Goal: Task Accomplishment & Management: Manage account settings

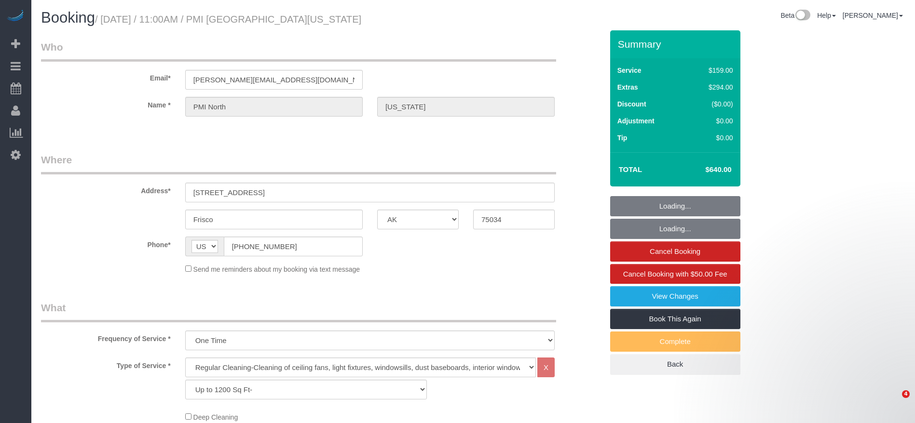
select select "[GEOGRAPHIC_DATA]"
select select "3"
select select "string:check"
select select "object:1120"
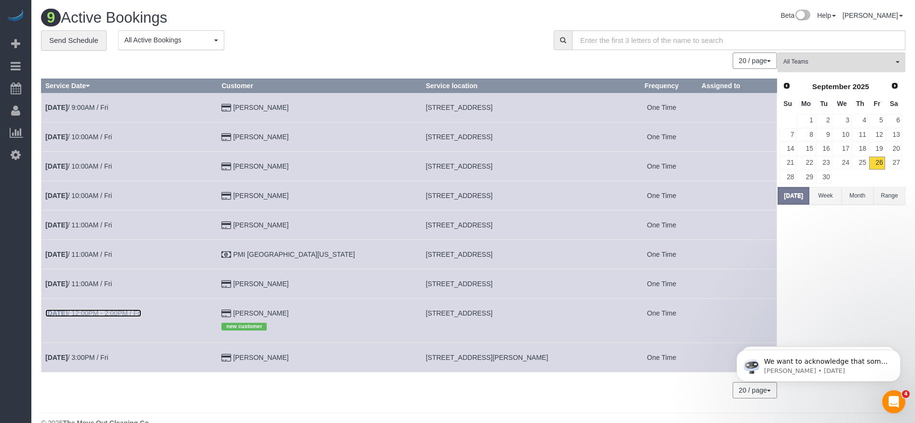
click at [112, 313] on link "[DATE] 12:00PM - 2:00PM / Fri" at bounding box center [93, 314] width 96 height 8
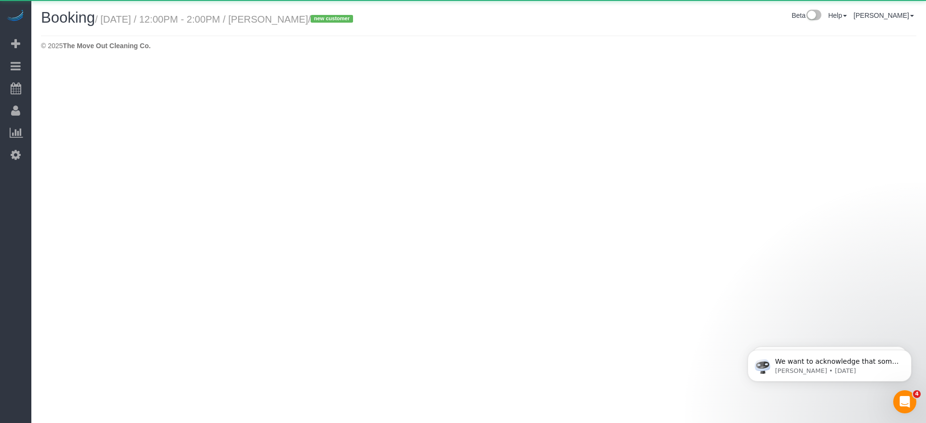
select select "[GEOGRAPHIC_DATA]"
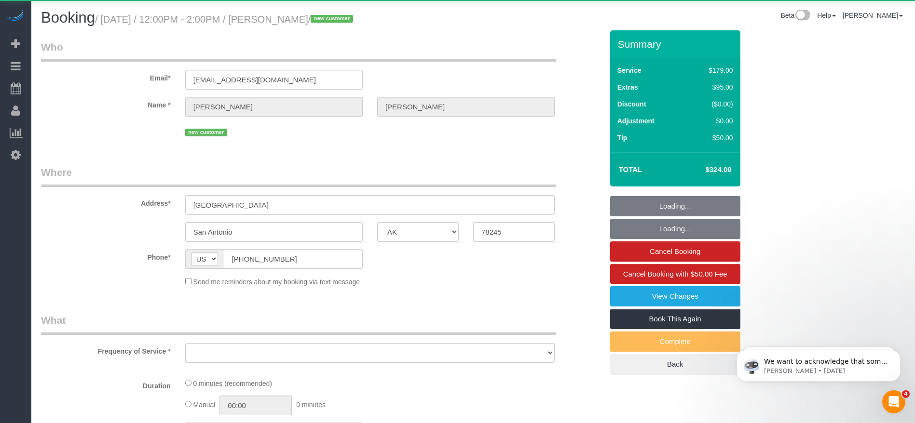
select select "object:1689"
select select "string:fspay-6478fbe9-aea0-43f7-a351-7aa159f22747"
select select "3"
select select "spot18"
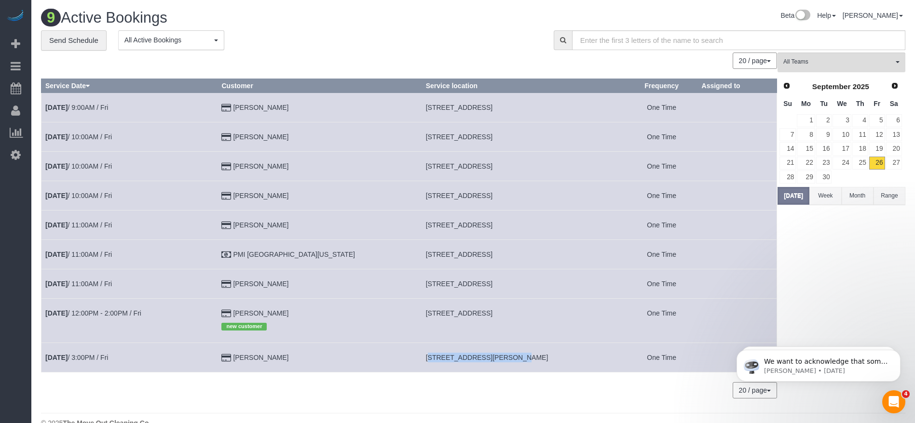
drag, startPoint x: 384, startPoint y: 357, endPoint x: 462, endPoint y: 359, distance: 78.1
click at [462, 359] on td "[STREET_ADDRESS][PERSON_NAME]" at bounding box center [523, 357] width 204 height 29
copy span "[STREET_ADDRESS][PERSON_NAME],"
click at [108, 359] on link "[DATE] 3:00PM / Fri" at bounding box center [76, 358] width 63 height 8
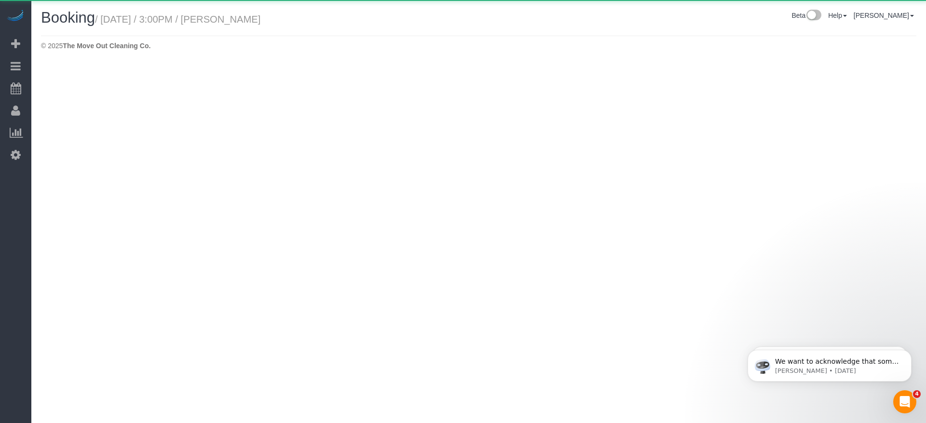
select select "[GEOGRAPHIC_DATA]"
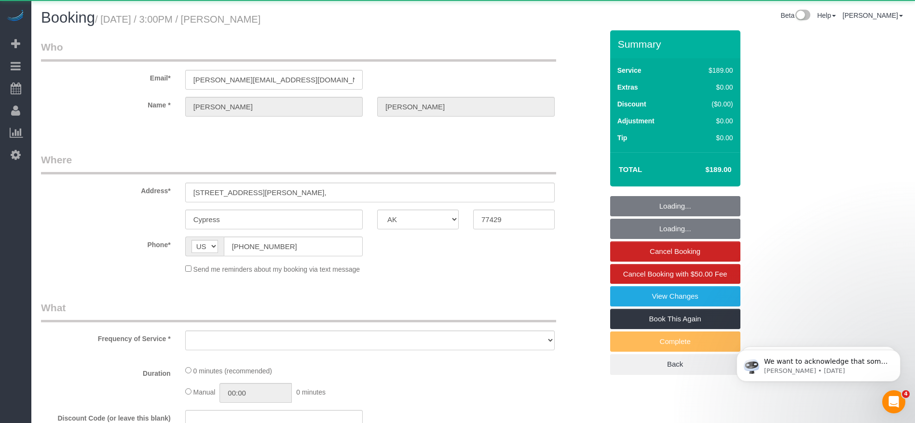
select select "3"
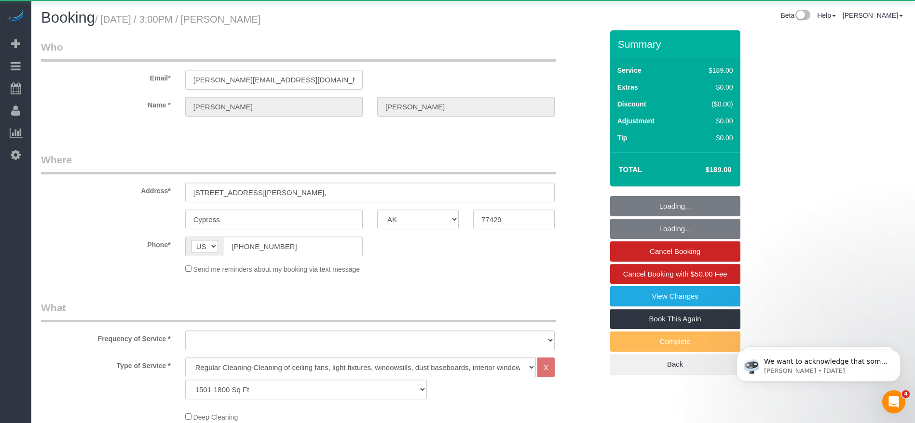
select select "object:2263"
select select "string:fspay-b644fc47-a7c5-4620-88d6-ce936579ab71"
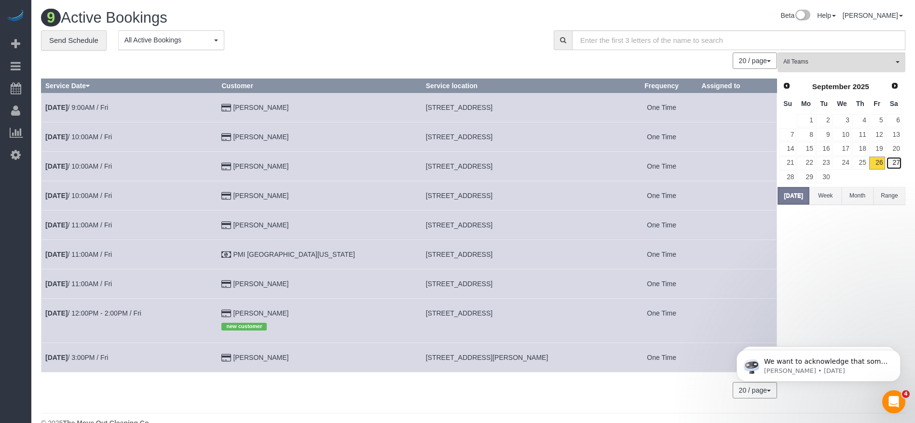
click at [898, 164] on link "27" at bounding box center [894, 163] width 16 height 13
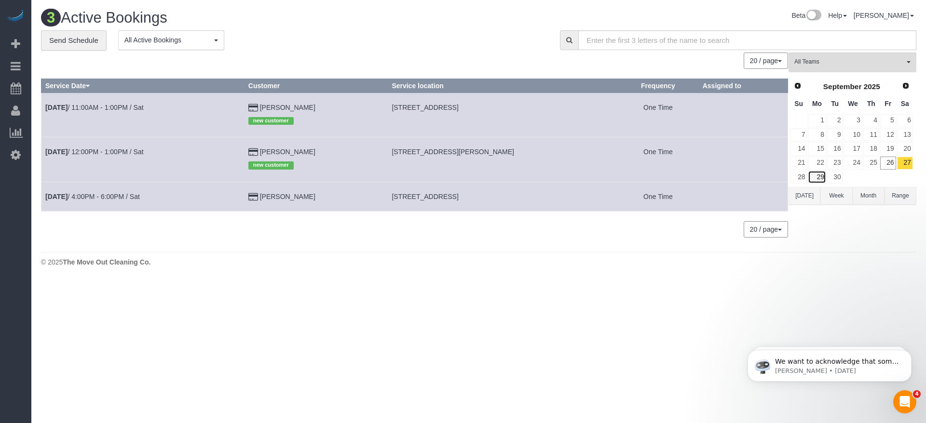
click at [824, 177] on link "29" at bounding box center [817, 177] width 18 height 13
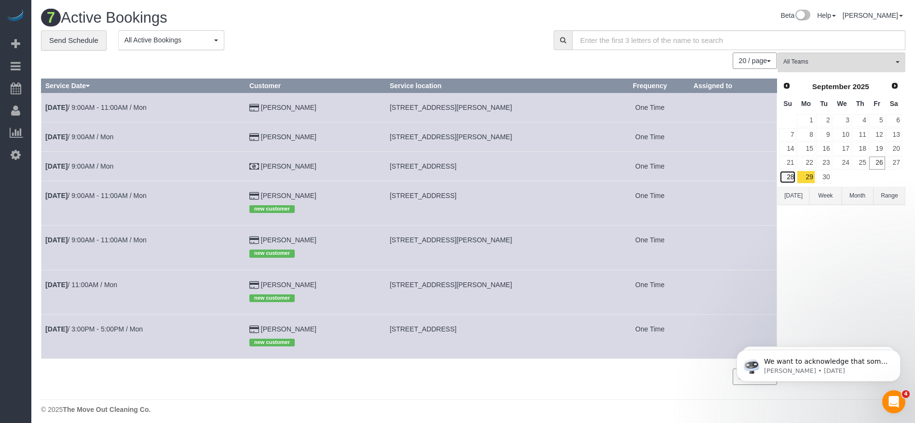
click at [786, 182] on link "28" at bounding box center [787, 177] width 16 height 13
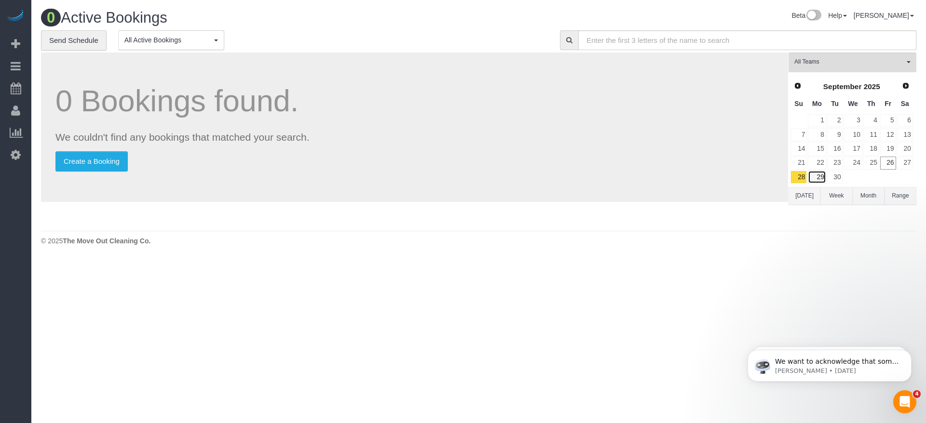
click at [819, 176] on link "29" at bounding box center [817, 177] width 18 height 13
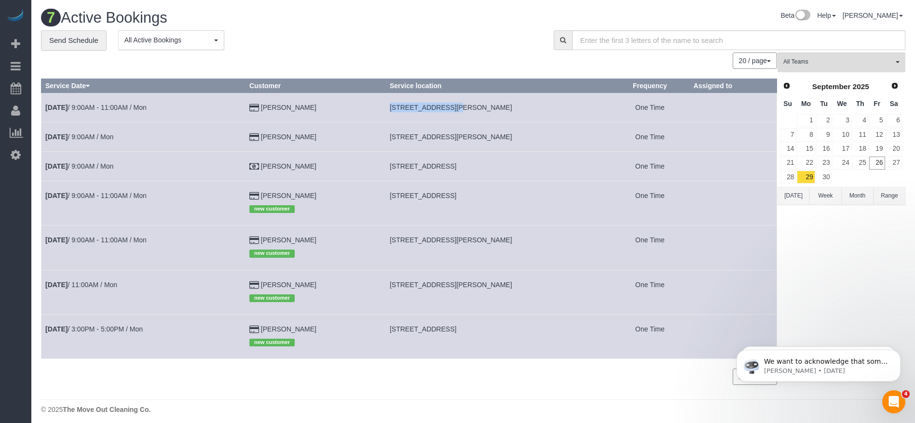
drag, startPoint x: 376, startPoint y: 106, endPoint x: 434, endPoint y: 110, distance: 58.5
click at [434, 110] on tr "[DATE] 9:00AM - 11:00AM / Mon [PERSON_NAME] [STREET_ADDRESS][PERSON_NAME] One T…" at bounding box center [408, 107] width 735 height 29
copy tr "[STREET_ADDRESS],"
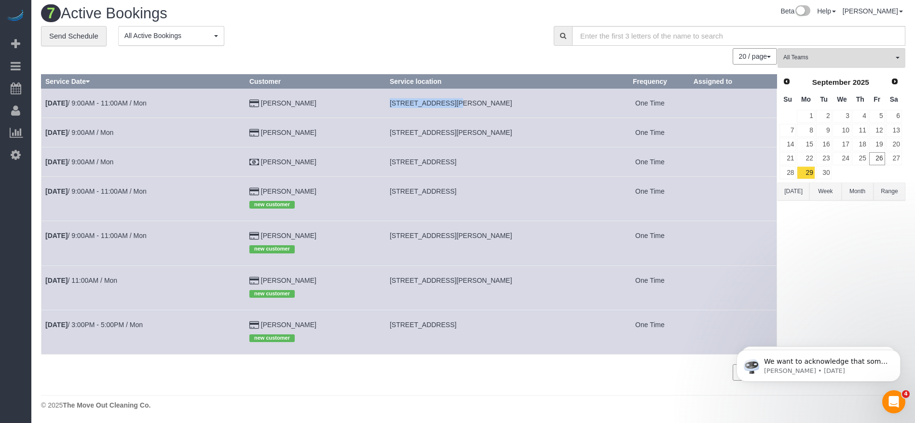
scroll to position [5, 0]
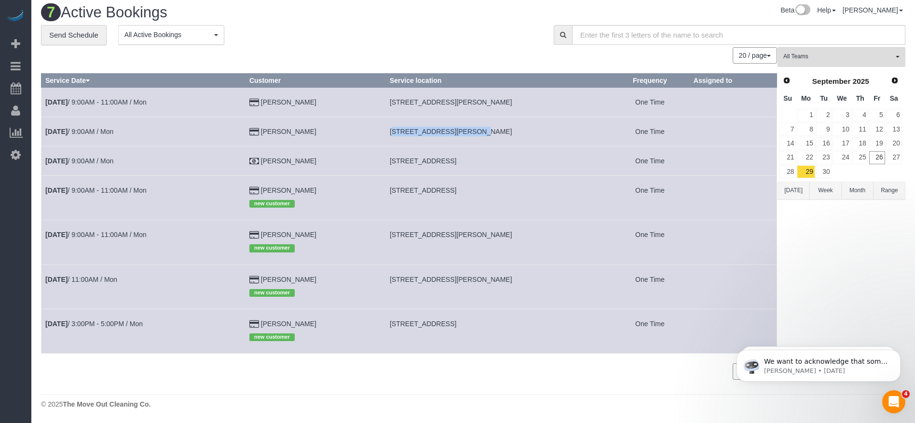
drag, startPoint x: 379, startPoint y: 134, endPoint x: 456, endPoint y: 133, distance: 76.7
click at [456, 133] on td "[STREET_ADDRESS][PERSON_NAME]" at bounding box center [497, 131] width 225 height 29
copy span "[STREET_ADDRESS][PERSON_NAME],"
drag, startPoint x: 379, startPoint y: 162, endPoint x: 437, endPoint y: 163, distance: 57.4
click at [437, 163] on td "[STREET_ADDRESS]" at bounding box center [497, 160] width 225 height 29
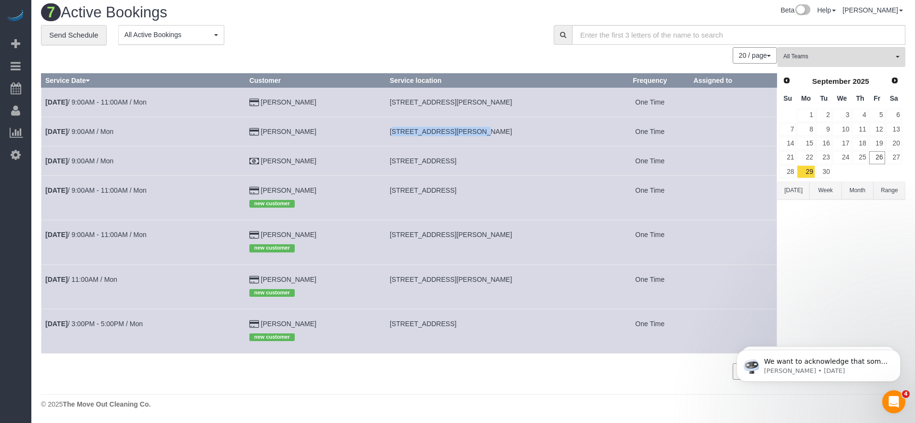
copy span "[STREET_ADDRESS][PERSON_NAME]"
drag, startPoint x: 379, startPoint y: 190, endPoint x: 478, endPoint y: 194, distance: 99.4
click at [478, 194] on td "[STREET_ADDRESS]" at bounding box center [497, 197] width 225 height 44
copy span "[STREET_ADDRESS],"
drag, startPoint x: 380, startPoint y: 237, endPoint x: 457, endPoint y: 238, distance: 76.7
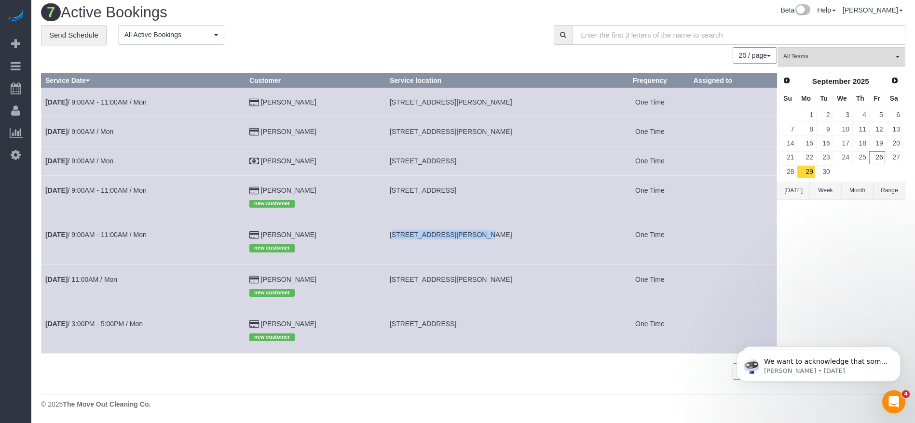
click at [457, 238] on td "[STREET_ADDRESS][PERSON_NAME]" at bounding box center [497, 242] width 225 height 44
copy span "[STREET_ADDRESS], ,"
click at [479, 267] on td "[STREET_ADDRESS][PERSON_NAME]" at bounding box center [497, 287] width 225 height 44
drag, startPoint x: 381, startPoint y: 234, endPoint x: 532, endPoint y: 240, distance: 151.5
click at [532, 240] on td "[STREET_ADDRESS][PERSON_NAME]" at bounding box center [497, 242] width 225 height 44
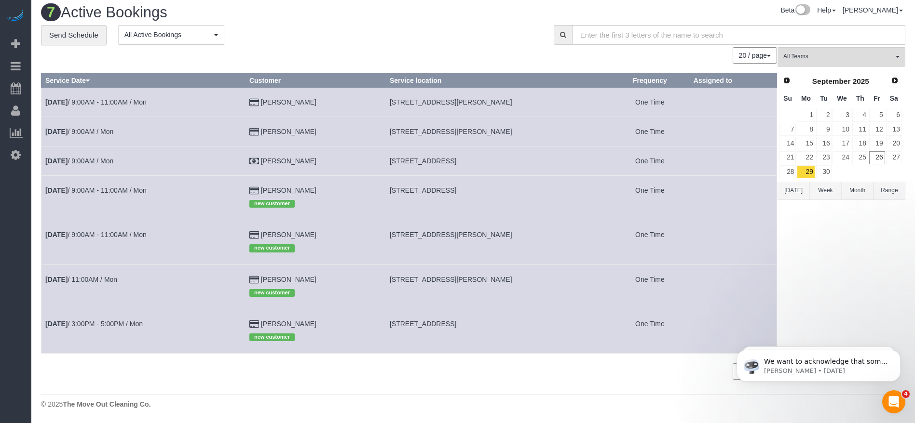
copy span "[STREET_ADDRESS][PERSON_NAME]"
click at [99, 235] on link "[DATE] 9:00AM - 11:00AM / Mon" at bounding box center [95, 235] width 101 height 8
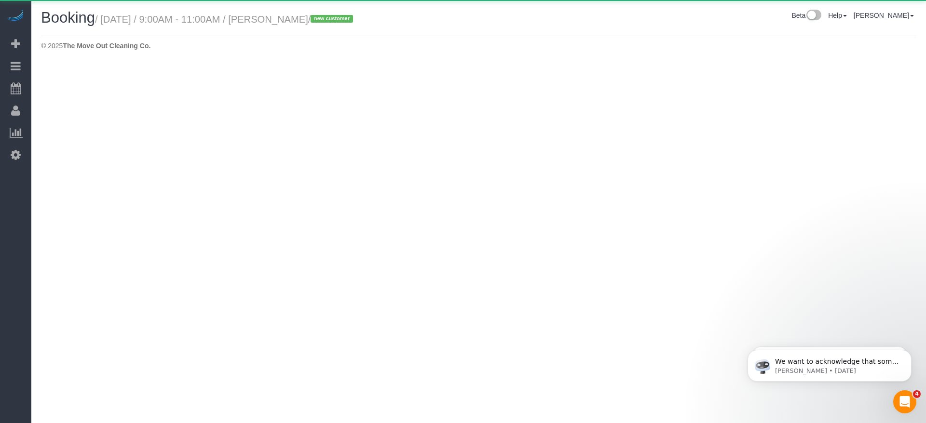
select select "[GEOGRAPHIC_DATA]"
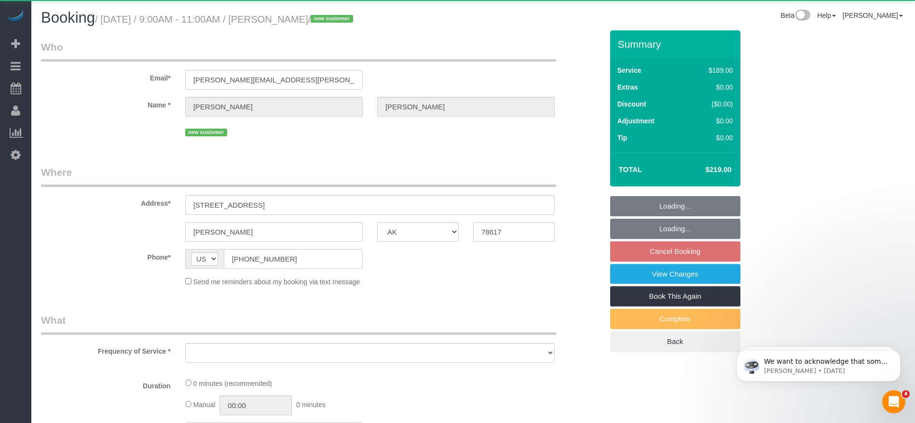
select select "object:3065"
select select "3"
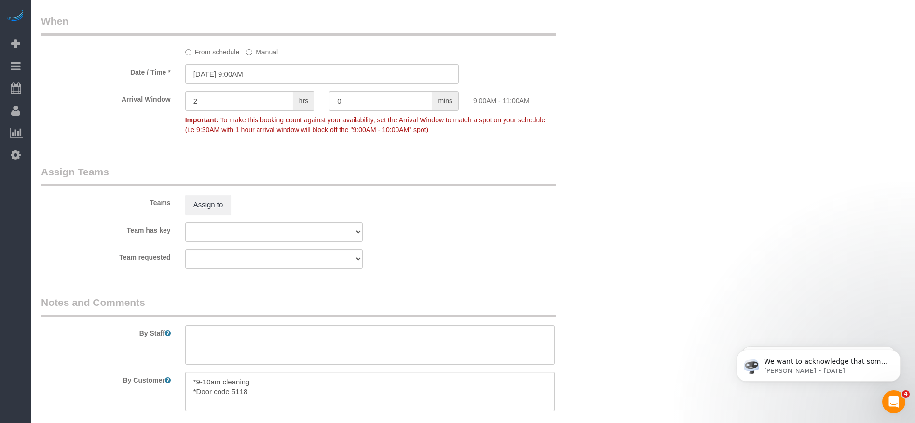
scroll to position [940, 0]
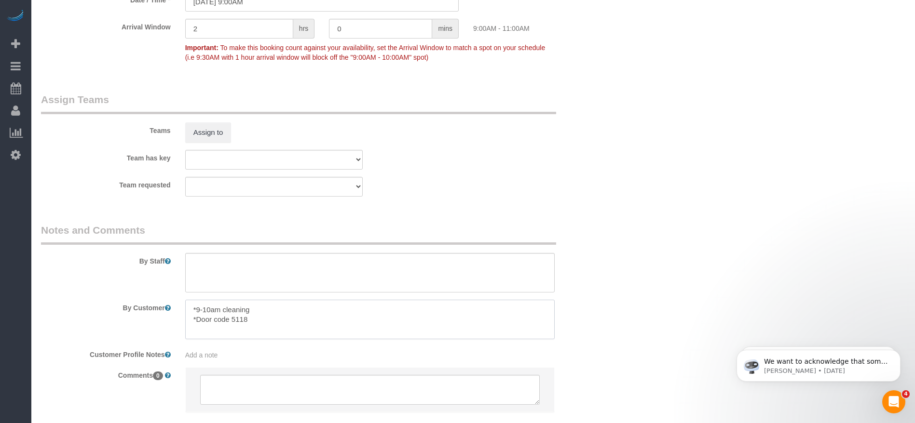
drag, startPoint x: 195, startPoint y: 321, endPoint x: 260, endPoint y: 321, distance: 65.1
click at [260, 321] on textarea at bounding box center [369, 320] width 369 height 40
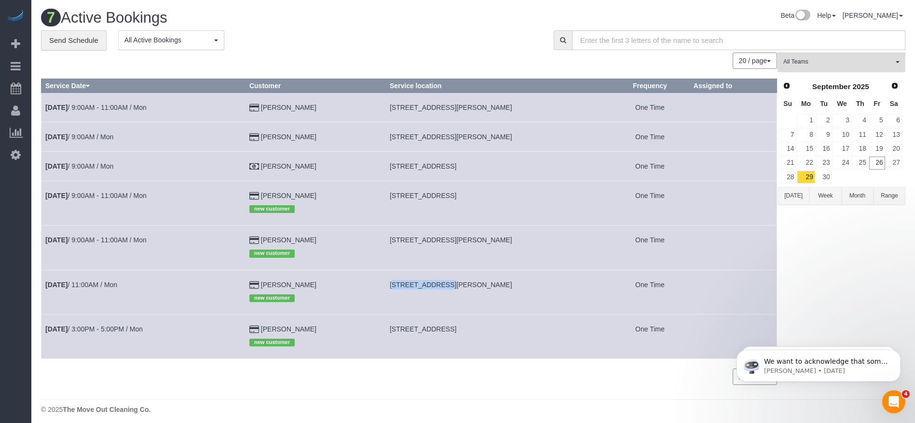
drag, startPoint x: 382, startPoint y: 284, endPoint x: 432, endPoint y: 285, distance: 49.7
click at [432, 285] on span "[STREET_ADDRESS][PERSON_NAME]" at bounding box center [451, 285] width 122 height 8
copy span "[STREET_ADDRESS][PERSON_NAME]"
drag, startPoint x: 380, startPoint y: 328, endPoint x: 446, endPoint y: 330, distance: 66.1
click at [446, 330] on td "[STREET_ADDRESS]" at bounding box center [497, 336] width 225 height 44
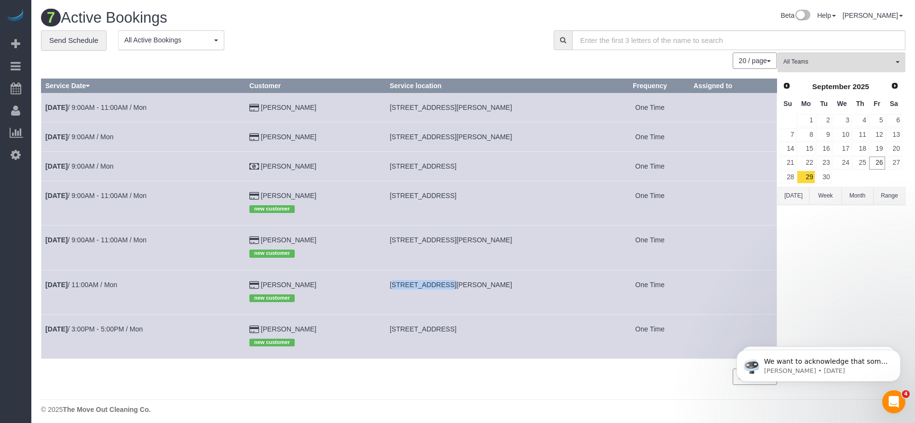
copy span "[STREET_ADDRESS],"
click at [85, 139] on link "[DATE] 9:00AM / Mon" at bounding box center [79, 137] width 68 height 8
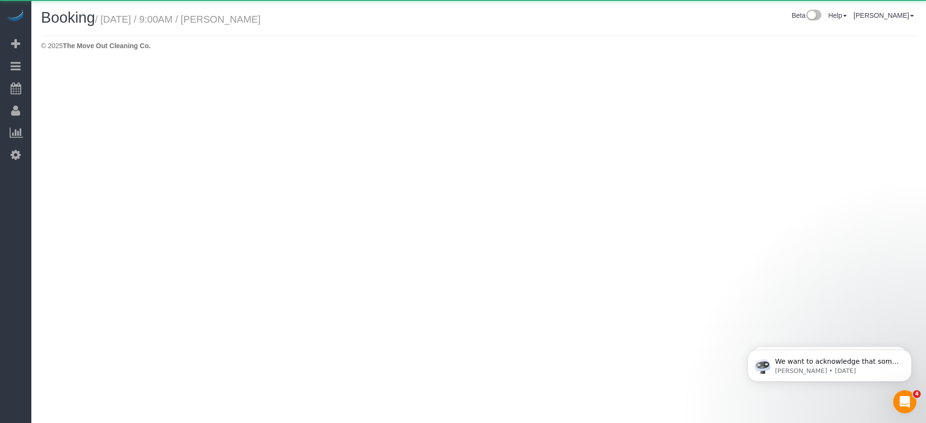
select select "[GEOGRAPHIC_DATA]"
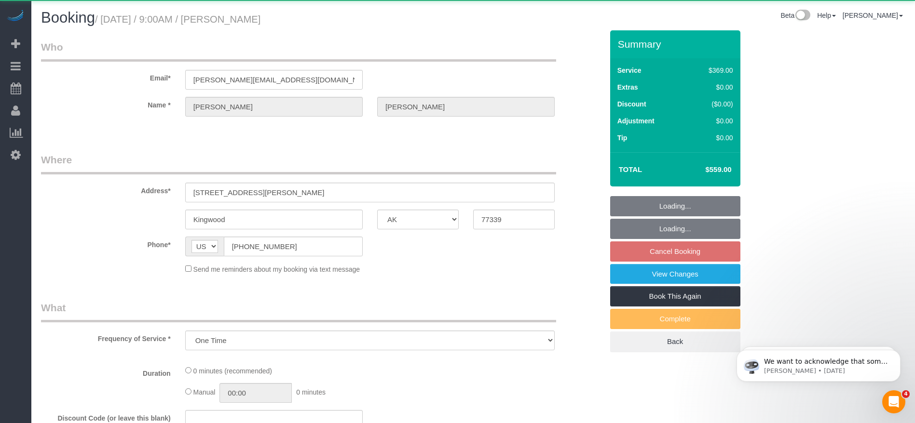
select select "object:3571"
select select "3"
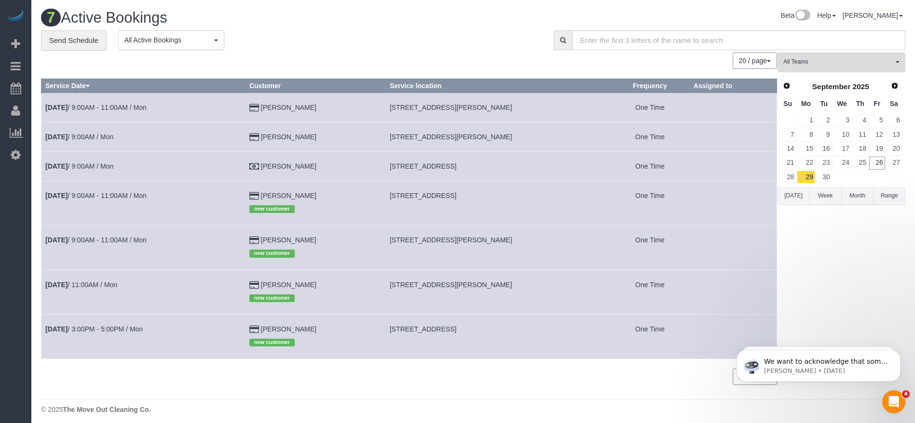
drag, startPoint x: 381, startPoint y: 168, endPoint x: 506, endPoint y: 172, distance: 124.5
click at [506, 172] on td "[STREET_ADDRESS]" at bounding box center [497, 165] width 225 height 29
copy span "[STREET_ADDRESS]"
click at [100, 162] on link "[DATE] 9:00AM / Mon" at bounding box center [79, 166] width 68 height 8
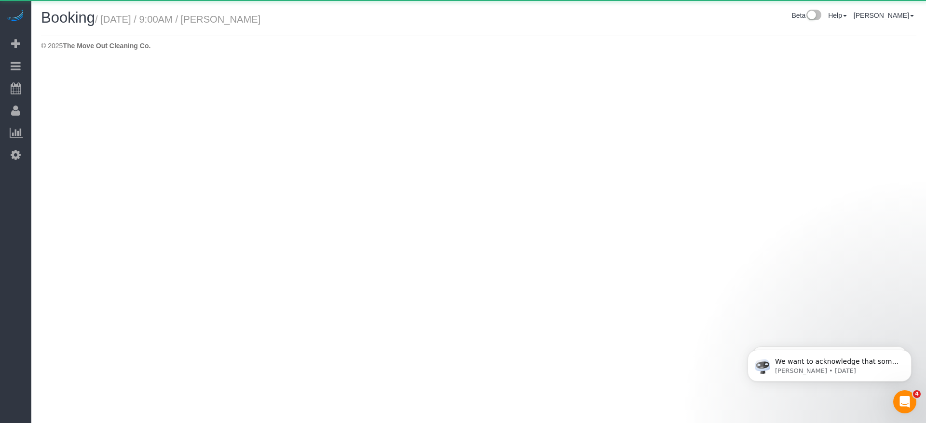
select select "[GEOGRAPHIC_DATA]"
select select "string:check"
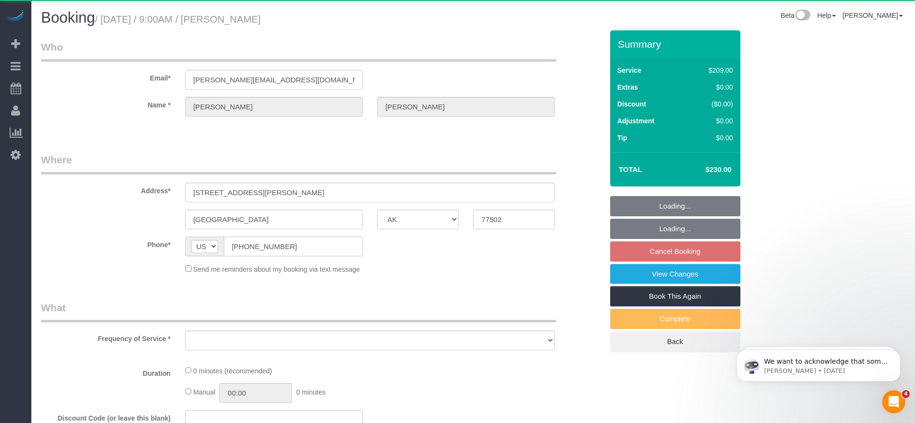
select select "object:4092"
select select "3"
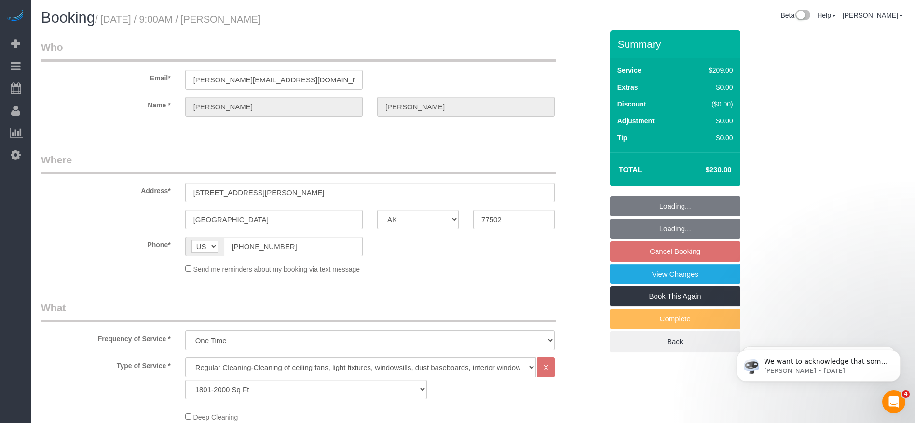
select select "object:4179"
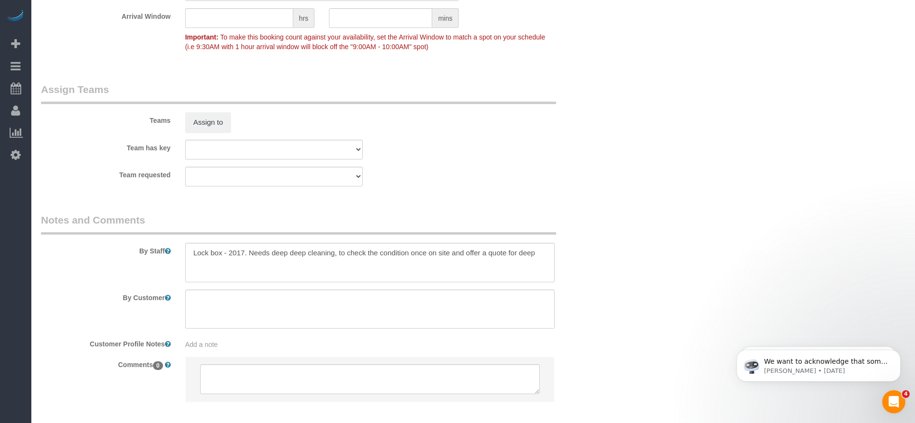
scroll to position [986, 0]
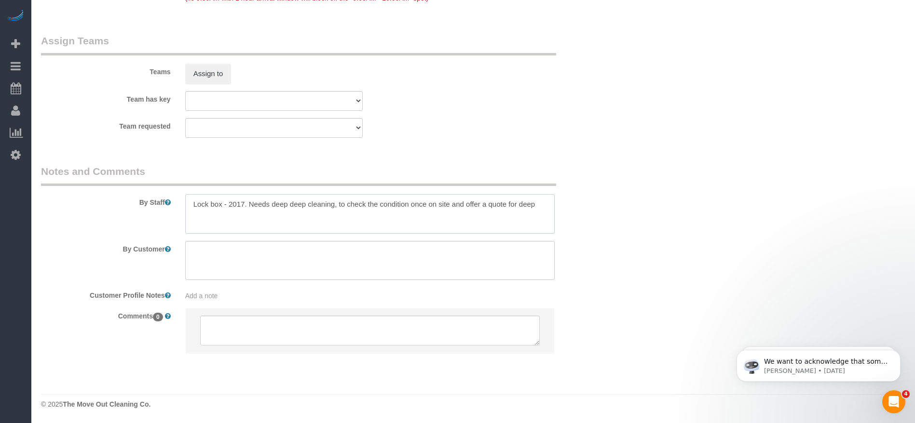
drag, startPoint x: 191, startPoint y: 203, endPoint x: 247, endPoint y: 203, distance: 55.4
click at [247, 203] on textarea at bounding box center [369, 214] width 369 height 40
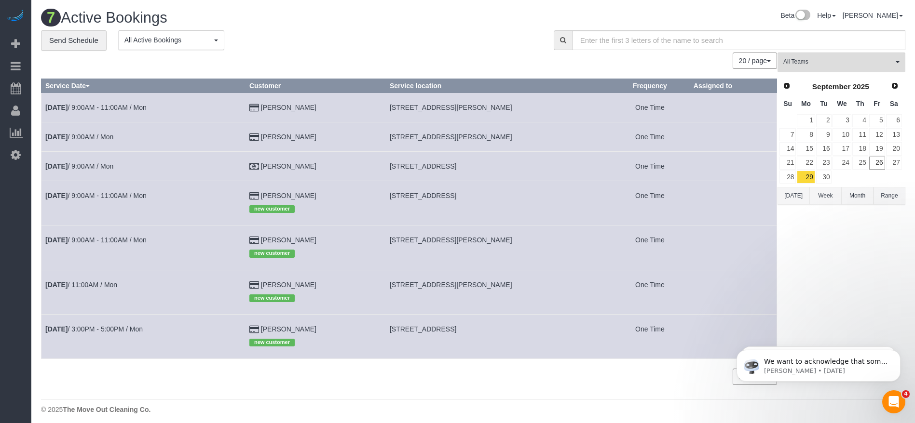
drag, startPoint x: 383, startPoint y: 286, endPoint x: 494, endPoint y: 286, distance: 111.4
click at [494, 286] on td "[STREET_ADDRESS][PERSON_NAME]" at bounding box center [497, 292] width 225 height 44
click at [87, 283] on link "[DATE] 11:00AM / Mon" at bounding box center [81, 285] width 72 height 8
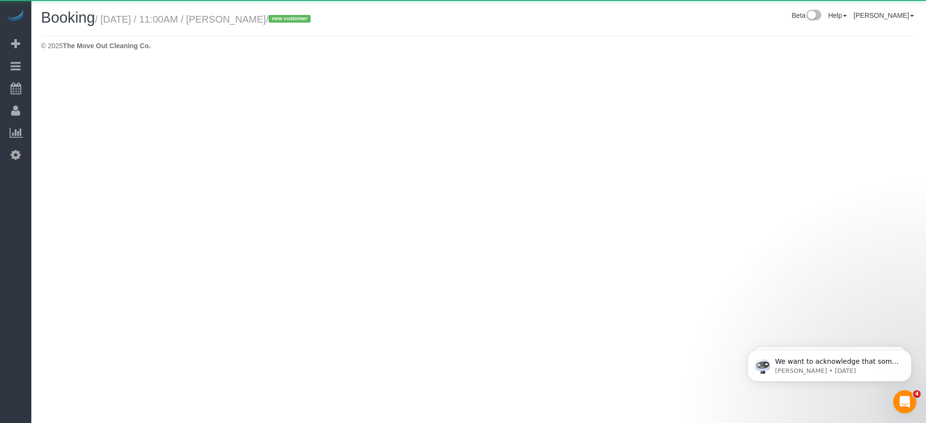
select select "[GEOGRAPHIC_DATA]"
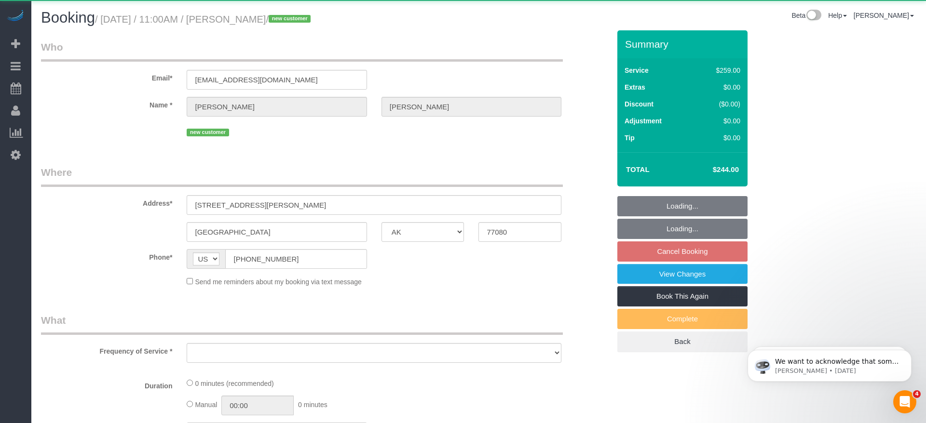
select select "3"
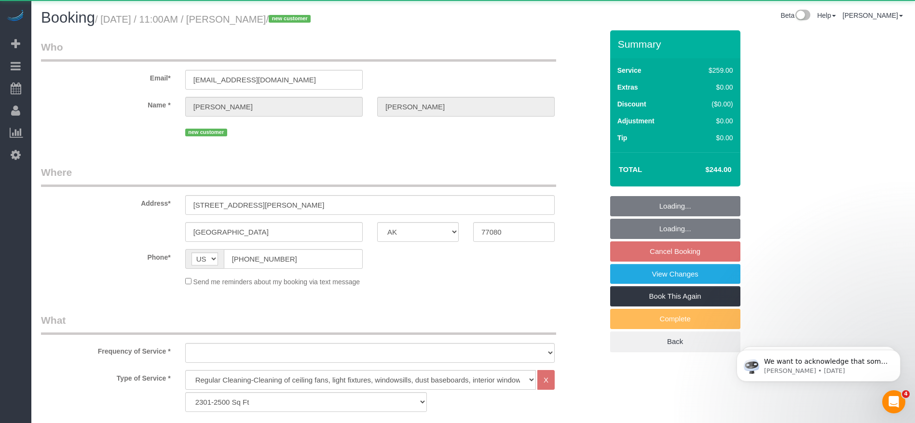
select select "object:4740"
select select "string:fspay-367614e5-fc39-4187-9f60-78c602dfa40d"
select select "object:4752"
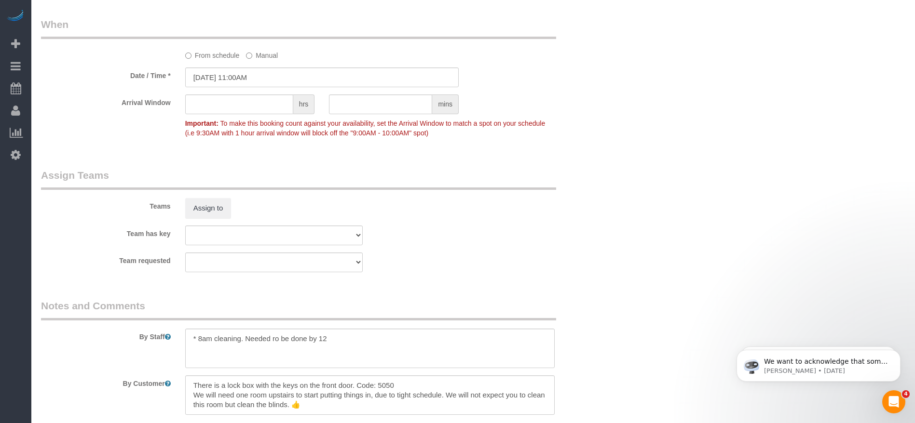
scroll to position [940, 0]
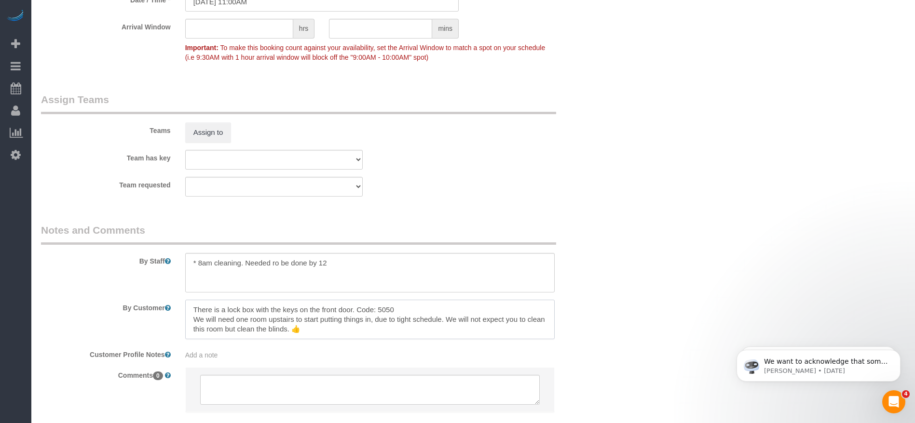
drag, startPoint x: 190, startPoint y: 309, endPoint x: 398, endPoint y: 311, distance: 207.3
click at [398, 311] on textarea at bounding box center [369, 320] width 369 height 40
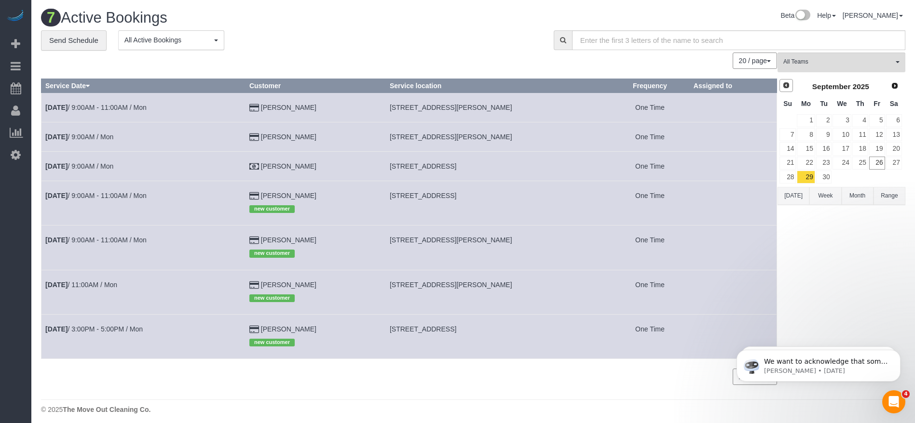
click at [791, 87] on link "Prev" at bounding box center [785, 85] width 13 height 13
click at [898, 83] on span "Next" at bounding box center [895, 85] width 8 height 8
click at [790, 87] on link "Prev" at bounding box center [785, 85] width 13 height 13
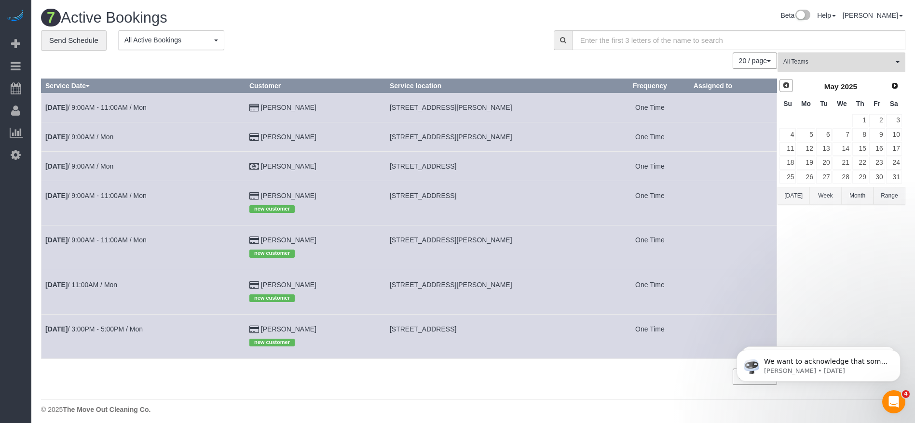
click at [790, 87] on link "Prev" at bounding box center [785, 85] width 13 height 13
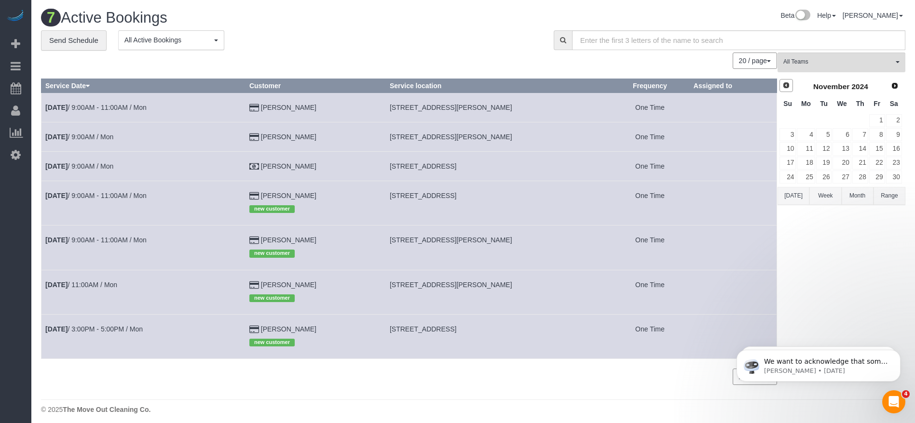
click at [790, 87] on link "Prev" at bounding box center [785, 85] width 13 height 13
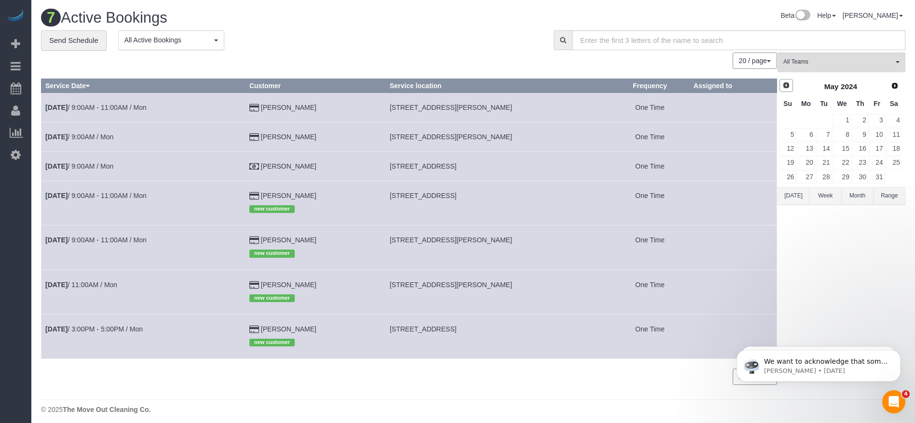
click at [790, 87] on link "Prev" at bounding box center [785, 85] width 13 height 13
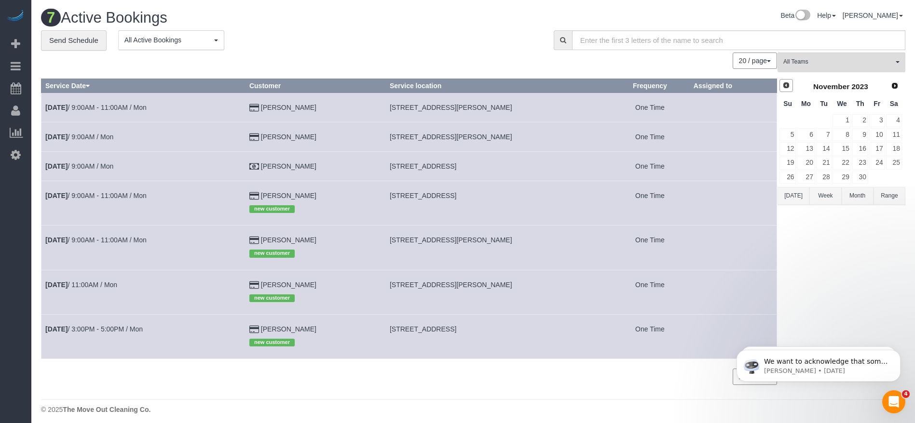
click at [790, 87] on link "Prev" at bounding box center [785, 85] width 13 height 13
click at [865, 173] on link "28" at bounding box center [860, 177] width 16 height 13
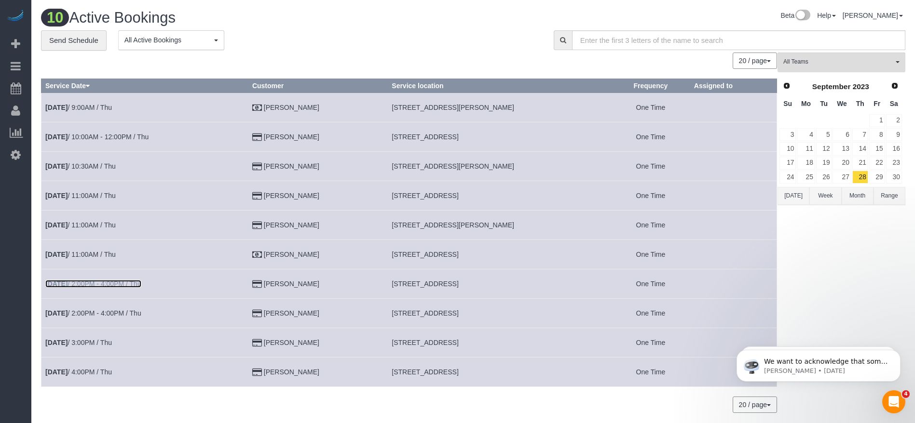
click at [113, 285] on link "[DATE] 2:00PM - 4:00PM / Thu" at bounding box center [93, 284] width 96 height 8
click at [129, 311] on link "[DATE] 2:00PM - 4:00PM / Thu" at bounding box center [93, 314] width 96 height 8
click at [895, 81] on link "Next" at bounding box center [894, 85] width 13 height 13
click at [893, 85] on span "Next" at bounding box center [895, 85] width 8 height 8
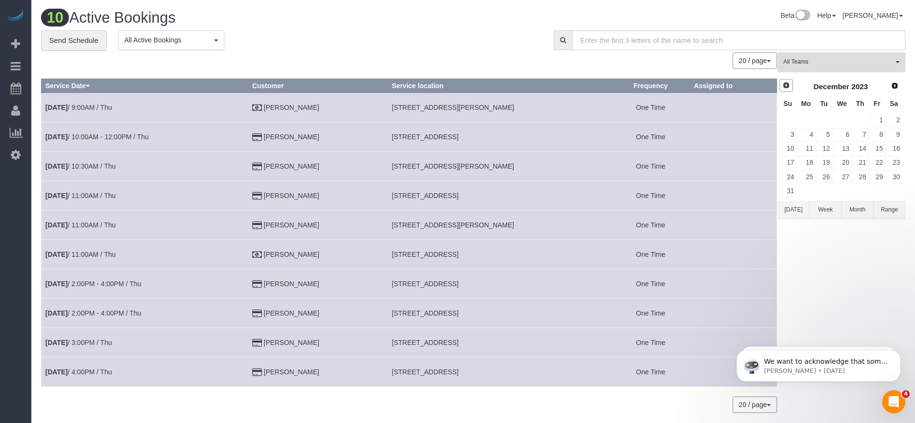
click at [786, 87] on span "Prev" at bounding box center [786, 85] width 8 height 8
click at [785, 87] on span "Prev" at bounding box center [786, 85] width 8 height 8
click at [785, 88] on span "Prev" at bounding box center [786, 85] width 8 height 8
click at [856, 164] on link "20" at bounding box center [860, 163] width 16 height 13
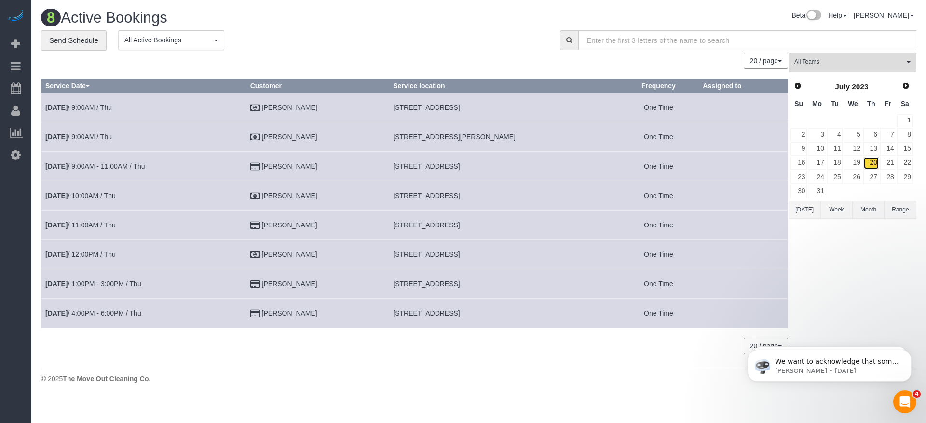
click at [877, 163] on link "20" at bounding box center [871, 163] width 16 height 13
click at [100, 109] on link "[DATE] 9:00AM / Thu" at bounding box center [78, 108] width 67 height 8
click at [886, 161] on link "21" at bounding box center [888, 163] width 16 height 13
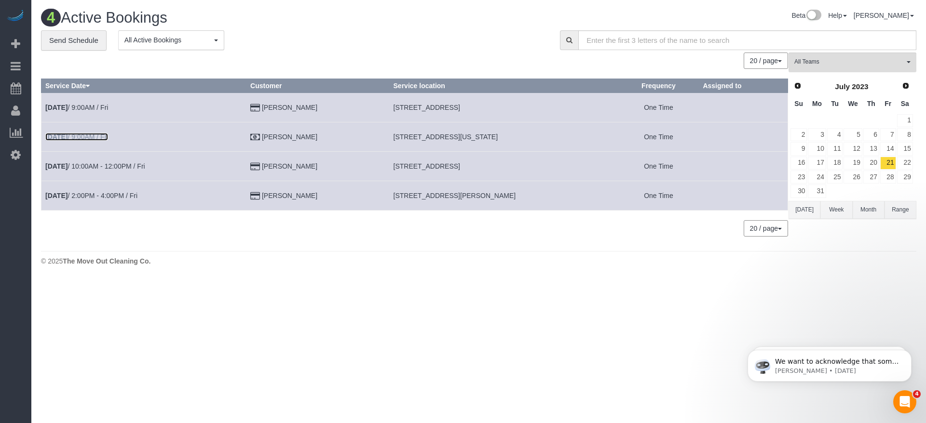
click at [85, 138] on link "[DATE] 9:00AM / Fri" at bounding box center [76, 137] width 63 height 8
click at [823, 189] on link "31" at bounding box center [817, 191] width 18 height 13
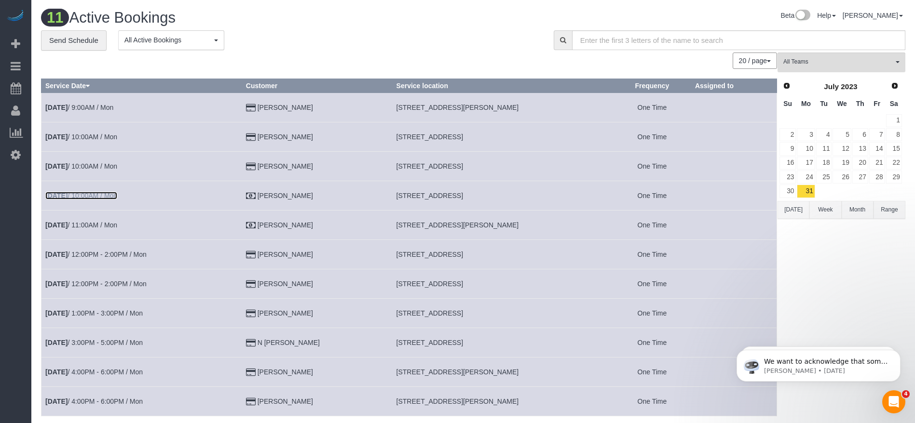
click at [110, 193] on link "[DATE] 10:00AM / Mon" at bounding box center [81, 196] width 72 height 8
click at [892, 88] on span "Next" at bounding box center [895, 85] width 8 height 8
click at [828, 119] on link "1" at bounding box center [824, 120] width 16 height 13
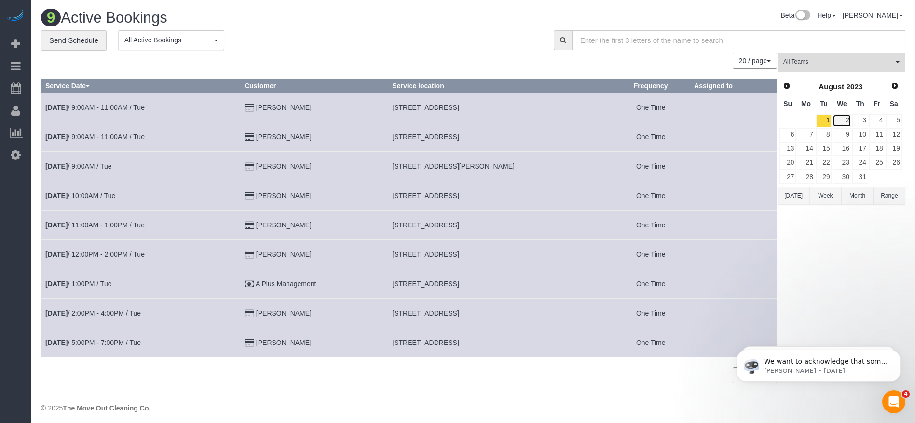
click at [841, 120] on link "2" at bounding box center [841, 120] width 18 height 13
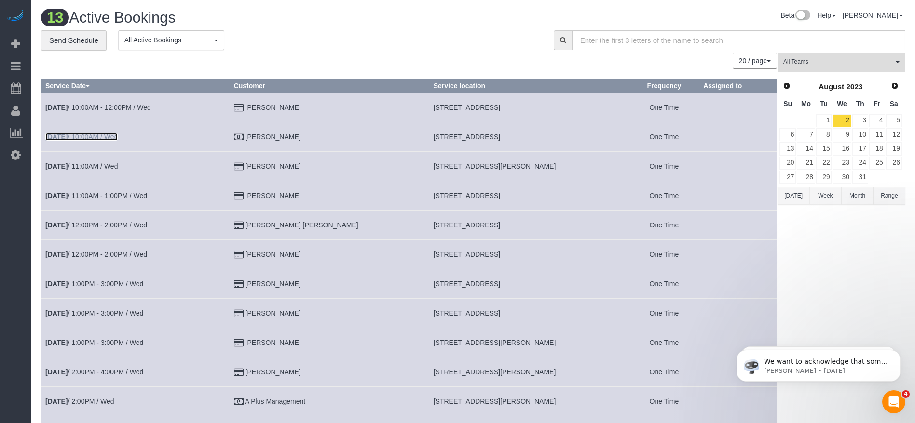
click at [80, 140] on link "[DATE] 10:00AM / Wed" at bounding box center [81, 137] width 72 height 8
click at [863, 117] on link "3" at bounding box center [860, 120] width 16 height 13
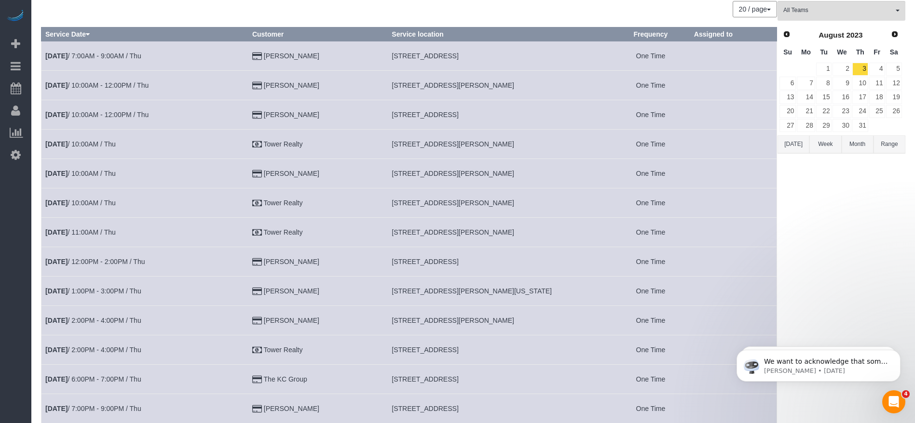
scroll to position [72, 0]
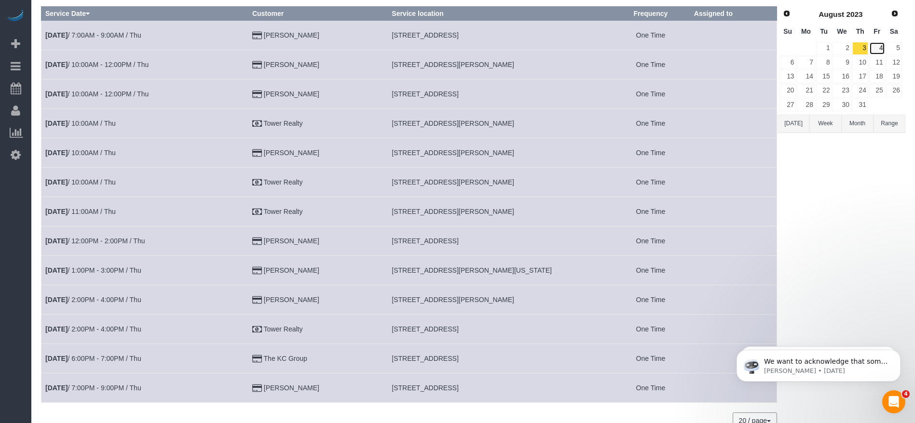
click at [882, 51] on link "4" at bounding box center [877, 48] width 16 height 13
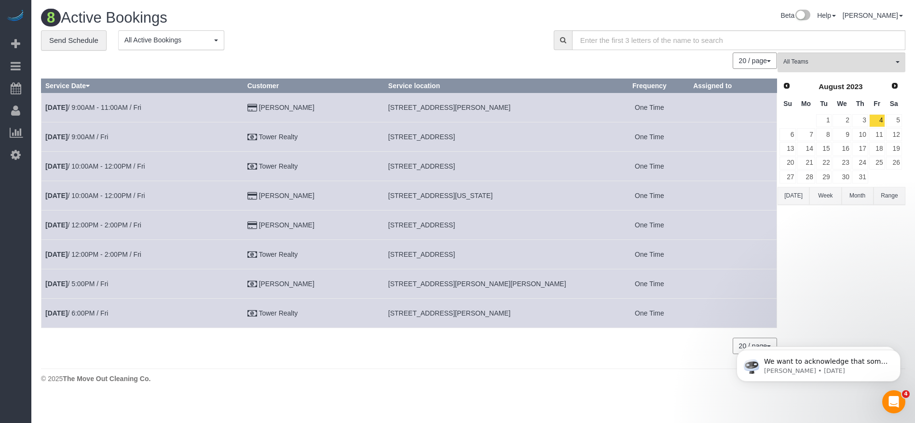
scroll to position [0, 0]
click at [820, 135] on link "7" at bounding box center [817, 134] width 18 height 13
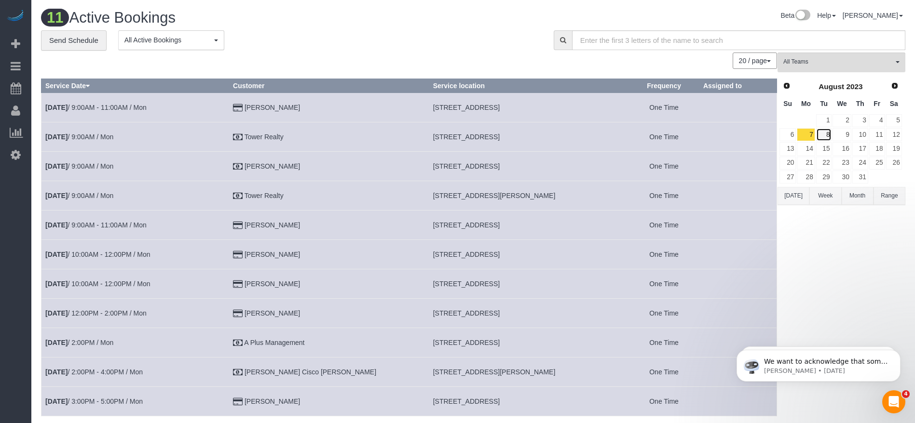
click at [827, 134] on link "8" at bounding box center [824, 134] width 16 height 13
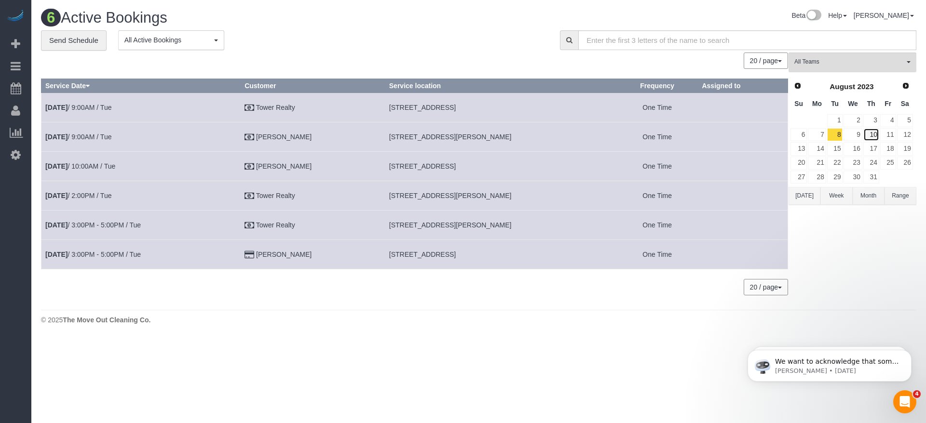
click at [868, 136] on link "10" at bounding box center [871, 134] width 16 height 13
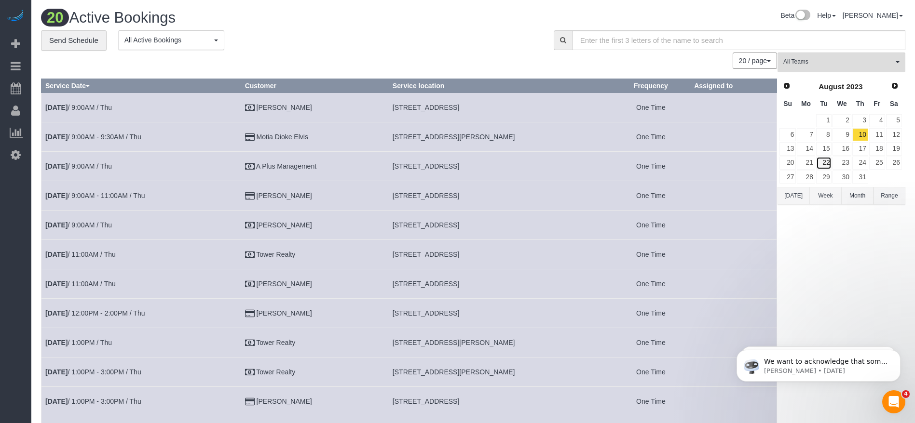
click at [829, 162] on link "22" at bounding box center [824, 163] width 16 height 13
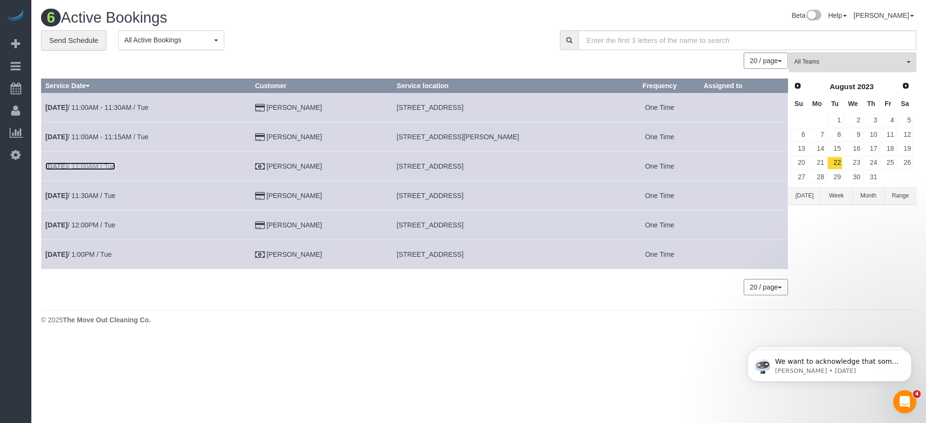
click at [67, 163] on b "[DATE]" at bounding box center [56, 166] width 22 height 8
drag, startPoint x: 394, startPoint y: 164, endPoint x: 466, endPoint y: 167, distance: 72.4
click at [463, 167] on span "[STREET_ADDRESS]" at bounding box center [430, 166] width 67 height 8
click at [89, 166] on link "[DATE] 11:00AM / Tue" at bounding box center [80, 166] width 70 height 8
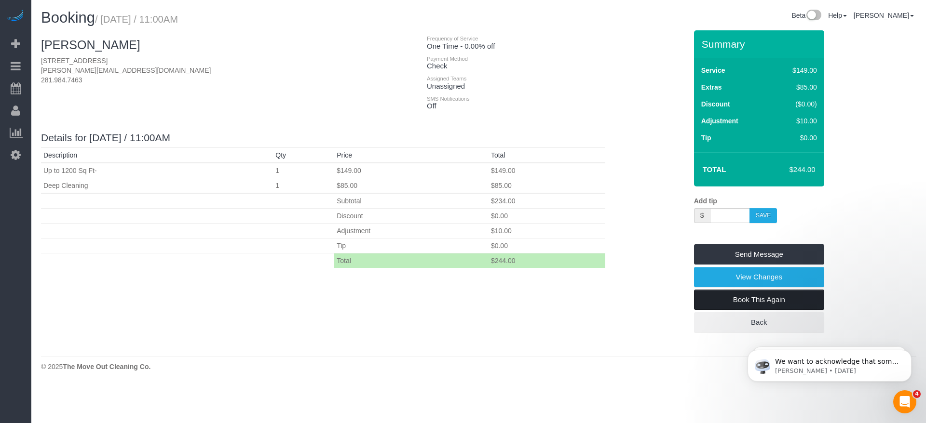
click at [754, 298] on link "Book This Again" at bounding box center [759, 300] width 130 height 20
select select "[GEOGRAPHIC_DATA]"
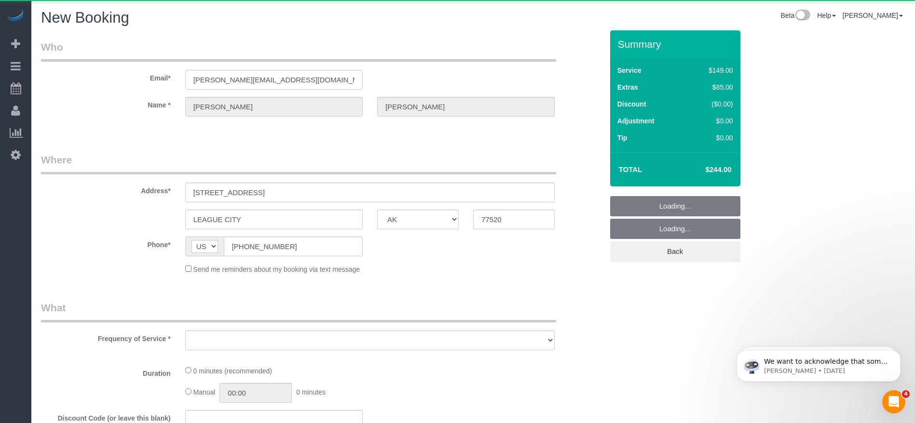
select select "object:8067"
select select "string:fspay"
select select "3"
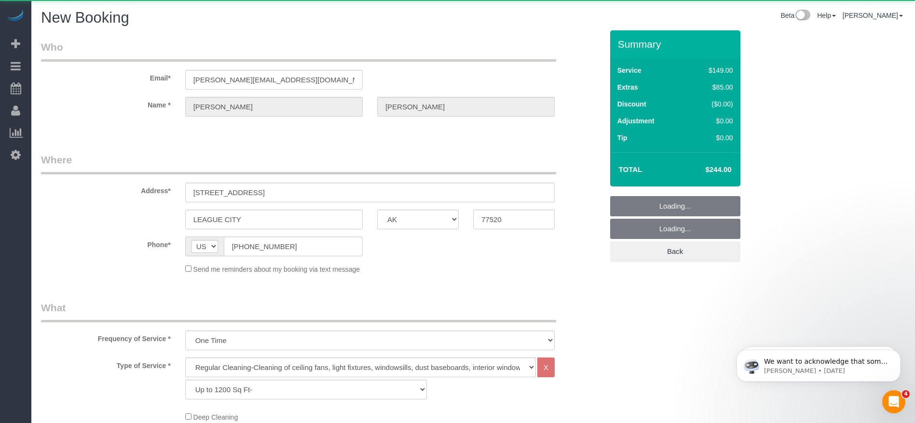
select select "object:8126"
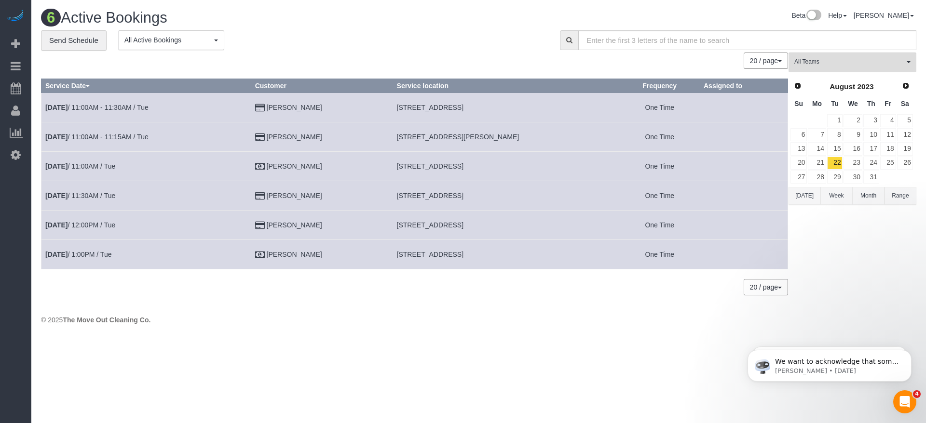
click at [802, 195] on button "[DATE]" at bounding box center [804, 196] width 32 height 18
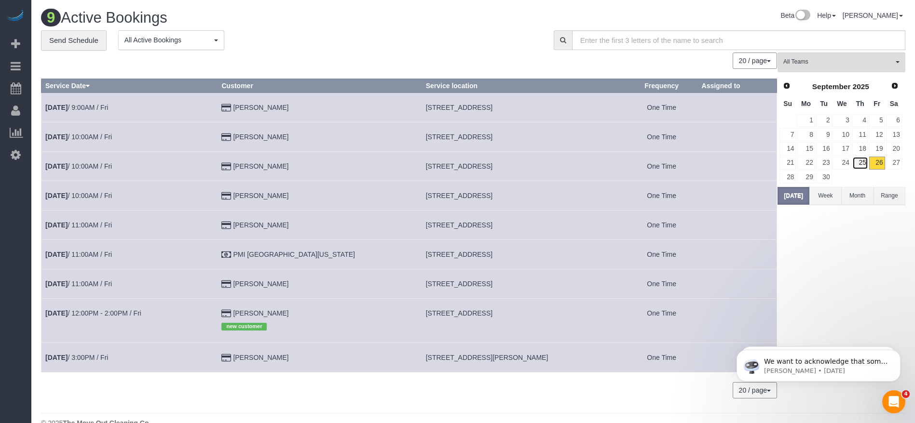
click at [864, 164] on link "25" at bounding box center [860, 163] width 16 height 13
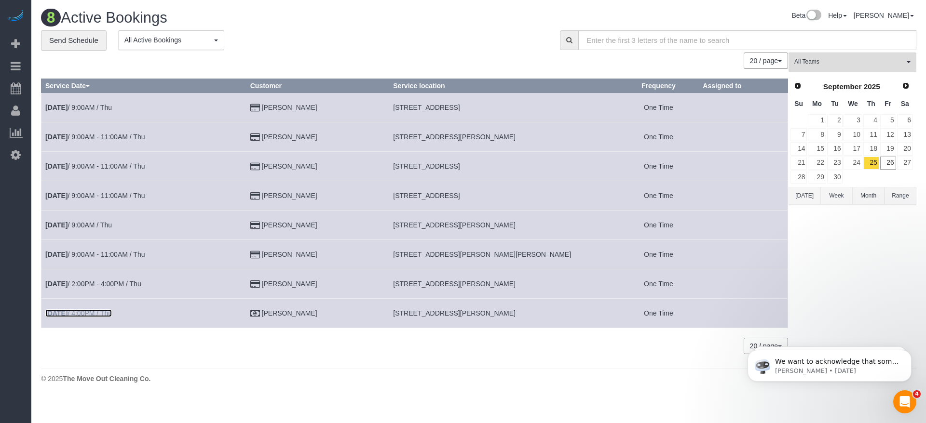
click at [80, 314] on link "[DATE] 4:00PM / Thu" at bounding box center [78, 314] width 67 height 8
click at [855, 161] on link "24" at bounding box center [852, 163] width 18 height 13
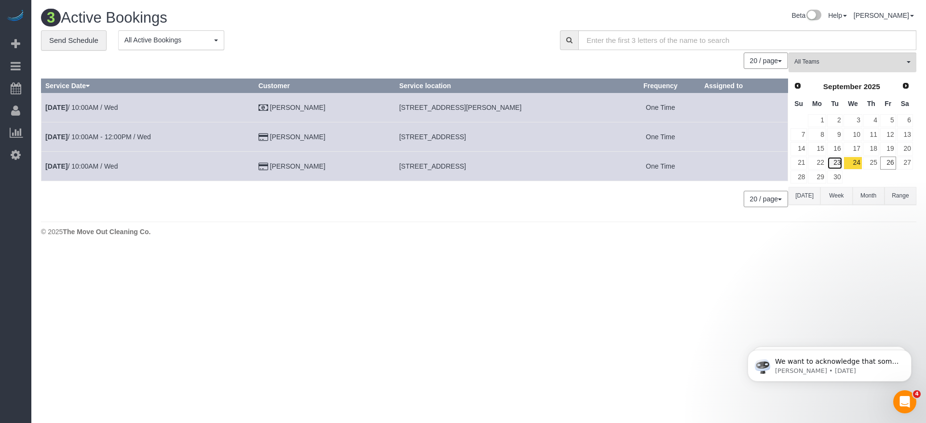
click at [827, 160] on link "23" at bounding box center [835, 163] width 16 height 13
click at [823, 160] on link "22" at bounding box center [817, 163] width 18 height 13
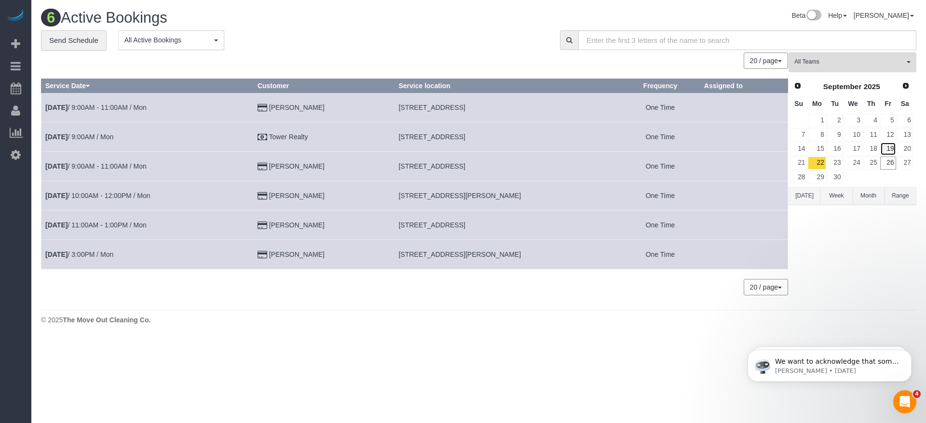
click at [888, 146] on link "19" at bounding box center [888, 148] width 16 height 13
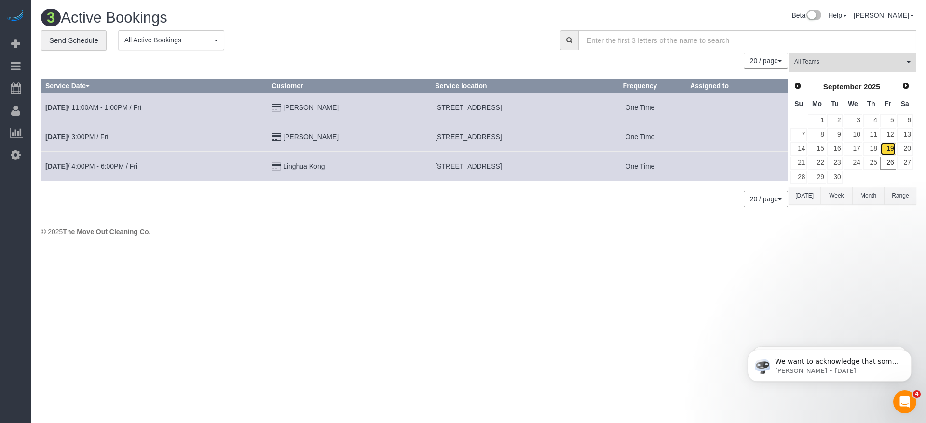
click at [880, 146] on link "19" at bounding box center [888, 148] width 16 height 13
click at [874, 147] on link "18" at bounding box center [871, 148] width 16 height 13
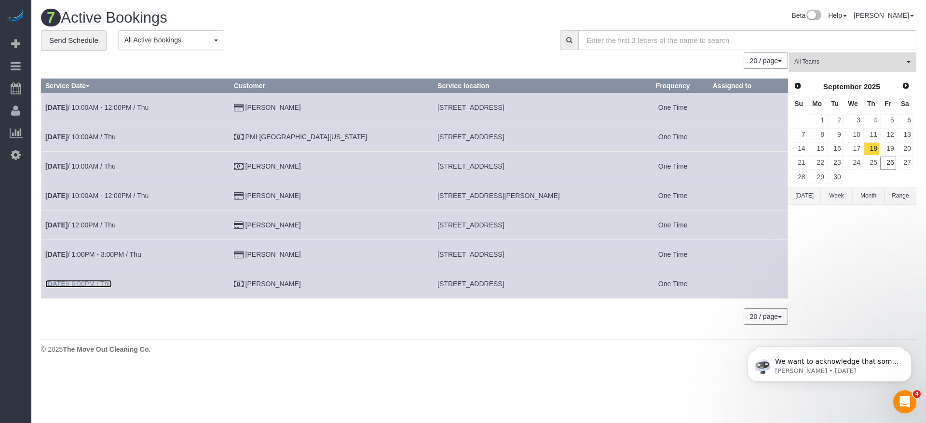
click at [60, 285] on b "[DATE]" at bounding box center [56, 284] width 22 height 8
click at [605, 45] on input "text" at bounding box center [747, 40] width 338 height 20
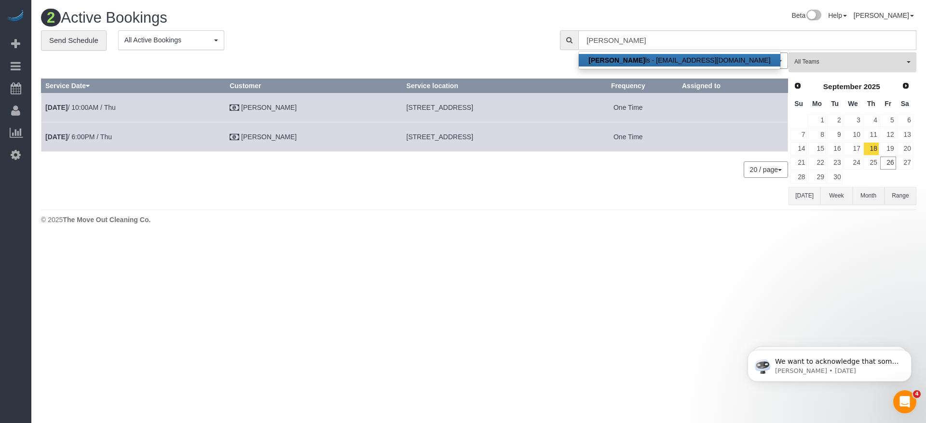
click at [644, 62] on link "[PERSON_NAME] ls - [EMAIL_ADDRESS][DOMAIN_NAME]" at bounding box center [679, 60] width 201 height 13
type input "[PERSON_NAME][EMAIL_ADDRESS][DOMAIN_NAME]"
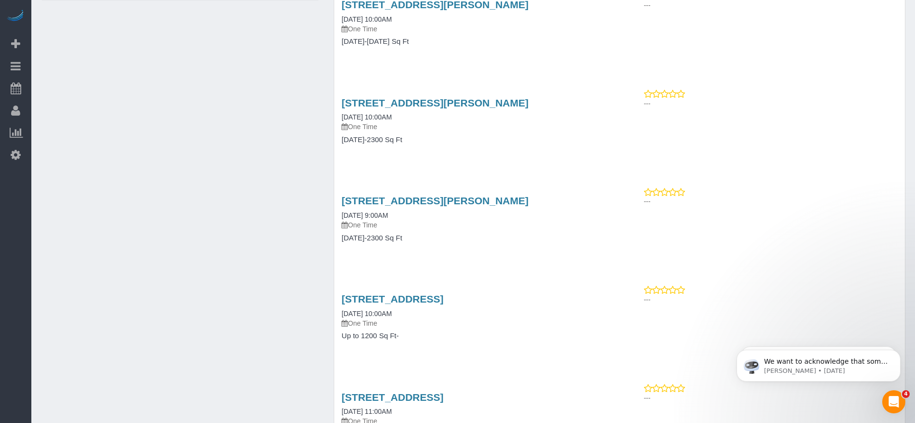
scroll to position [579, 0]
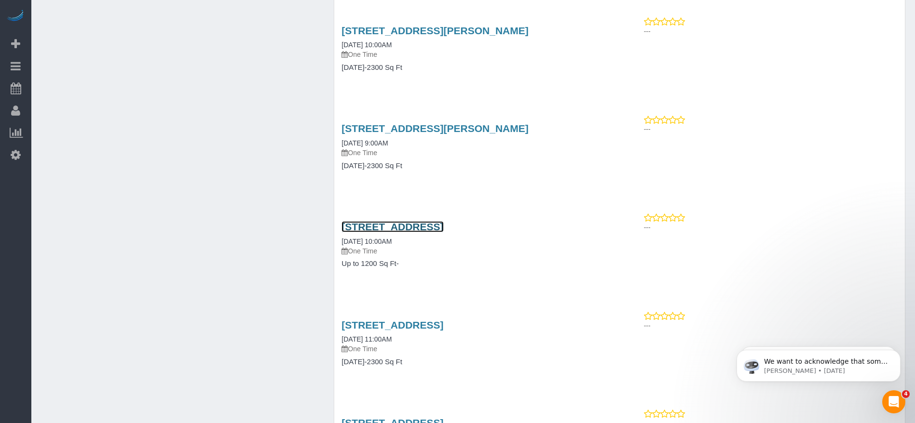
click at [443, 226] on link "[STREET_ADDRESS]" at bounding box center [392, 226] width 102 height 11
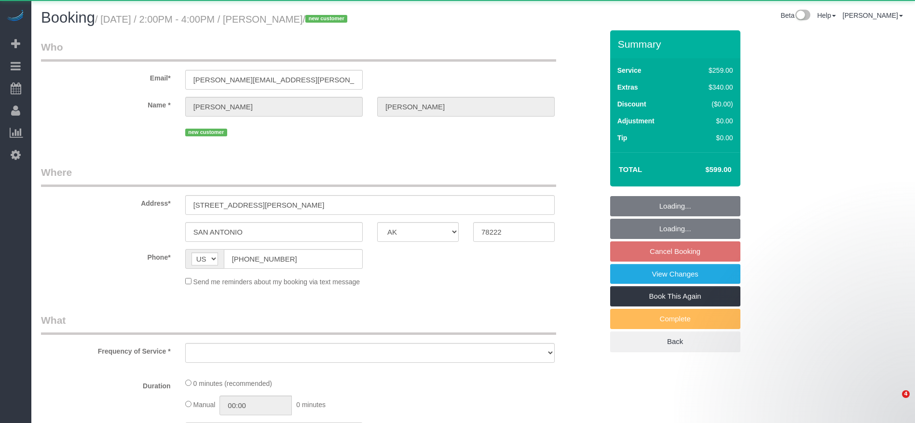
select select "[GEOGRAPHIC_DATA]"
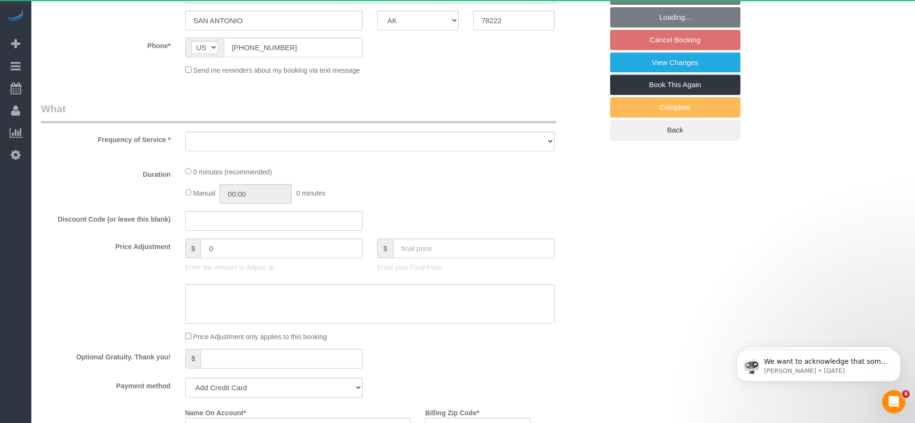
select select "object:1301"
select select "string:fspay-ceb08b2b-36ba-4fc8-99c8-cd9814410533"
select select "3"
select select "spot4"
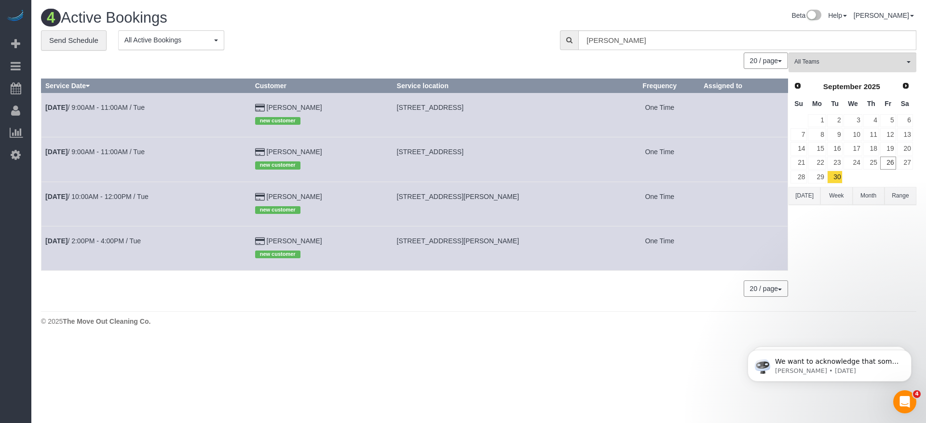
click at [802, 197] on button "[DATE]" at bounding box center [804, 196] width 32 height 18
